Goal: Transaction & Acquisition: Purchase product/service

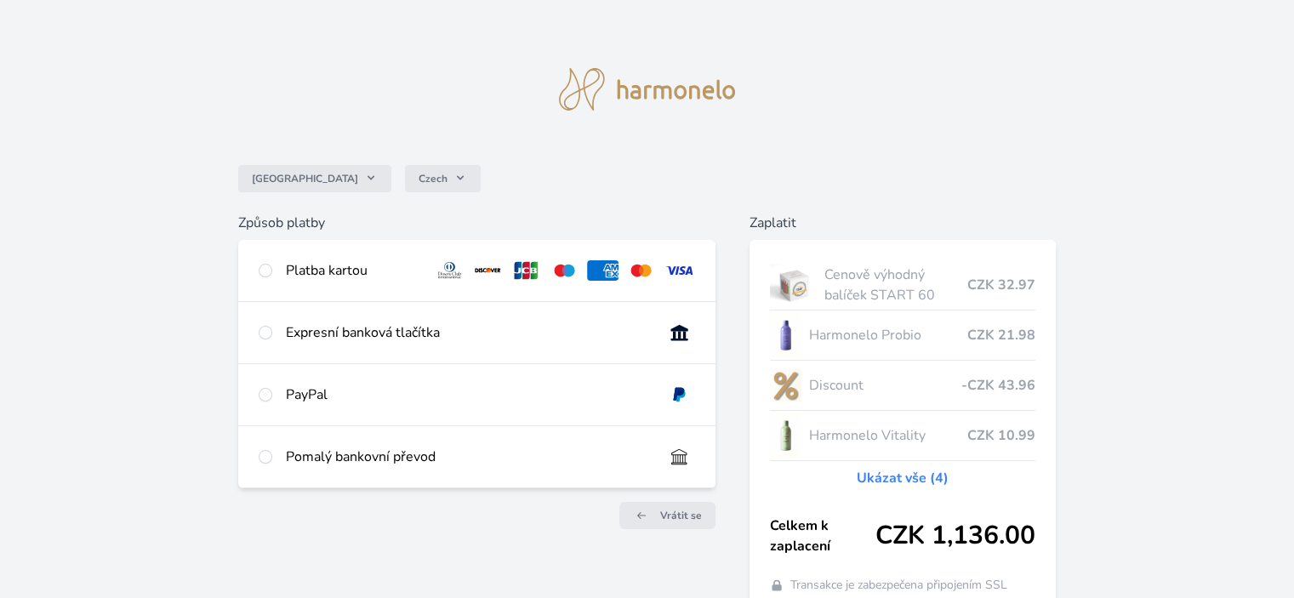
drag, startPoint x: 0, startPoint y: 0, endPoint x: 364, endPoint y: 279, distance: 458.6
click at [363, 279] on div "Platba kartou" at bounding box center [353, 270] width 134 height 20
radio input "true"
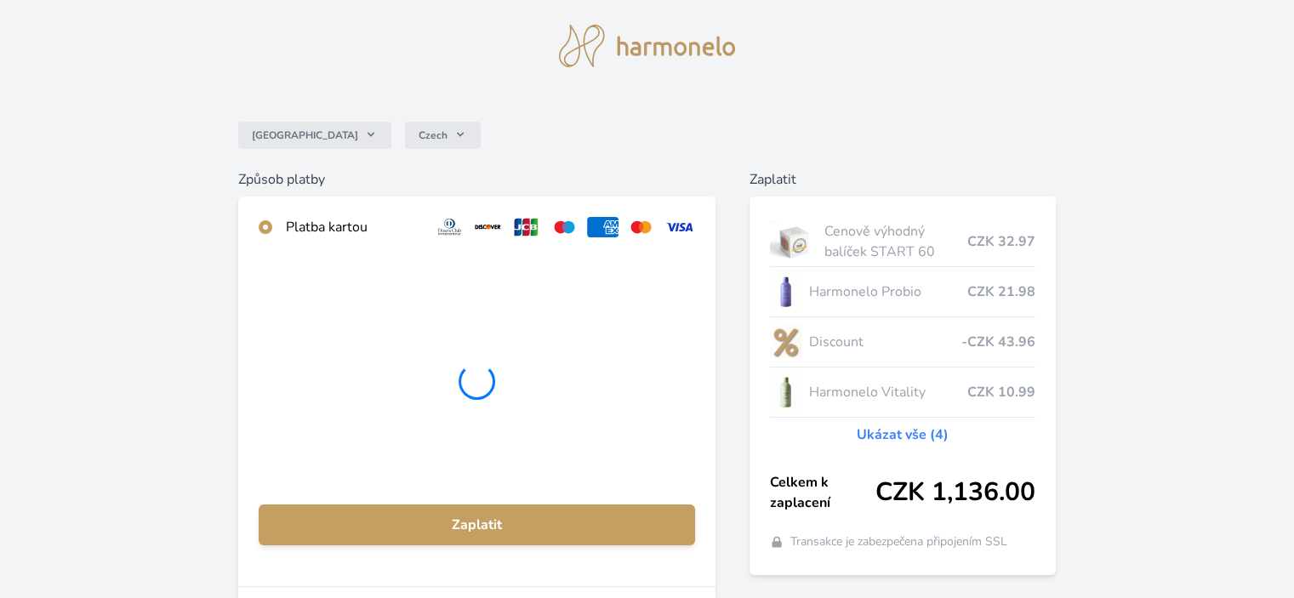
scroll to position [85, 0]
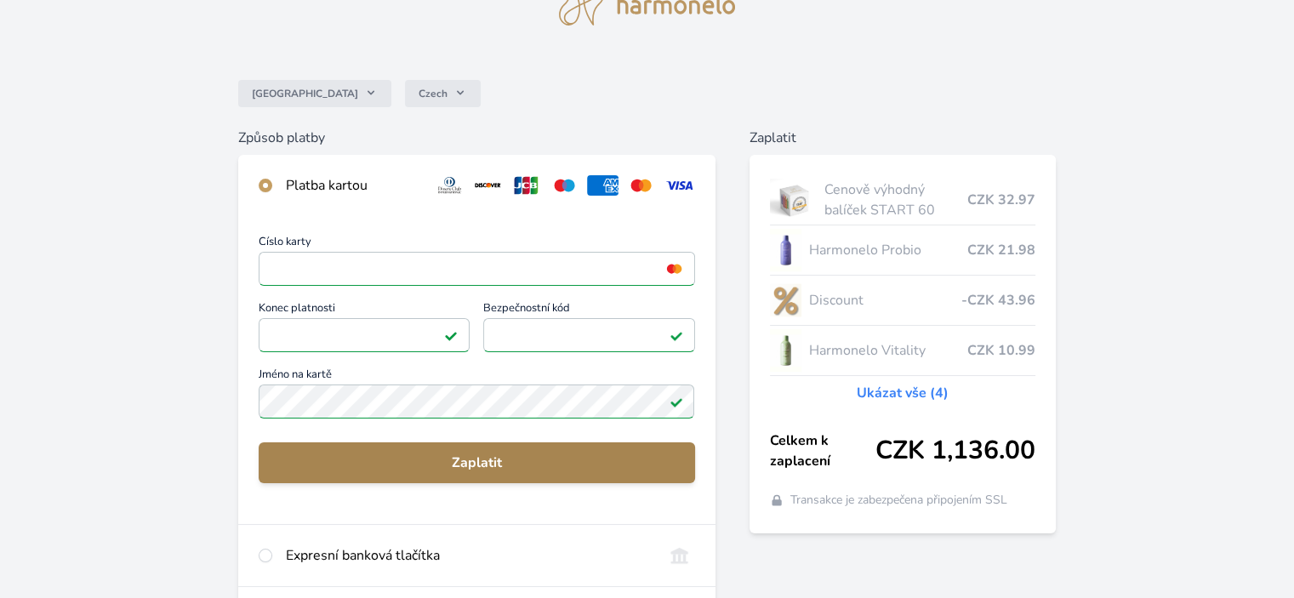
click at [456, 465] on span "Zaplatit" at bounding box center [476, 462] width 408 height 20
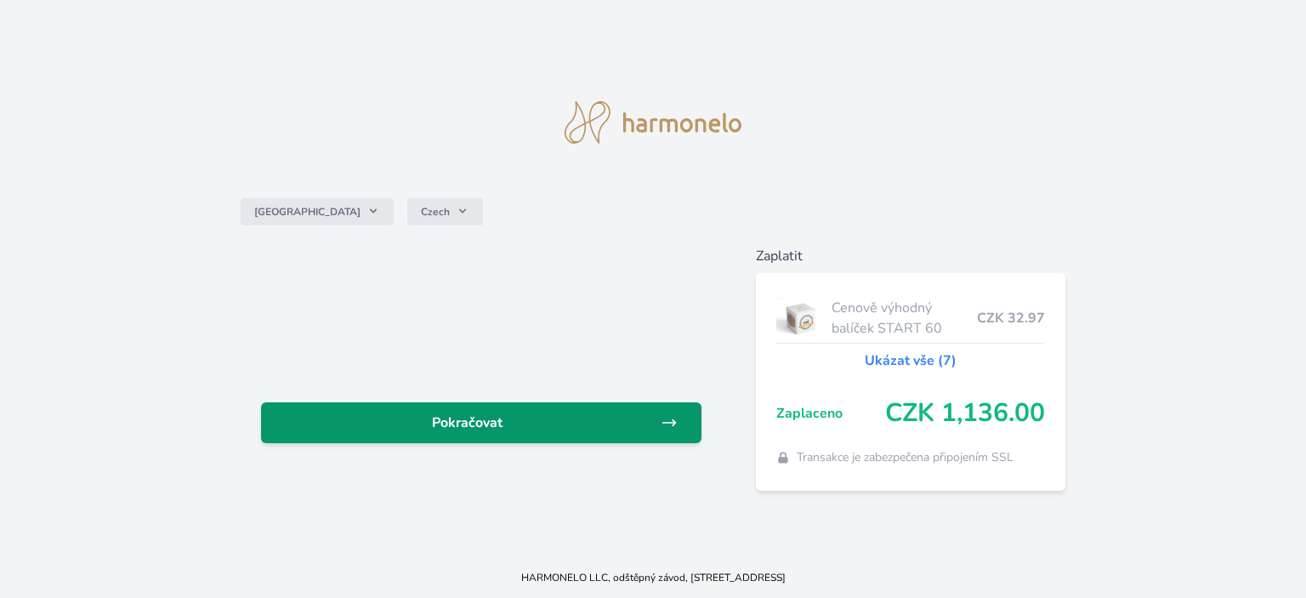
click at [466, 427] on span "Pokračovat" at bounding box center [468, 422] width 386 height 20
